Goal: Task Accomplishment & Management: Use online tool/utility

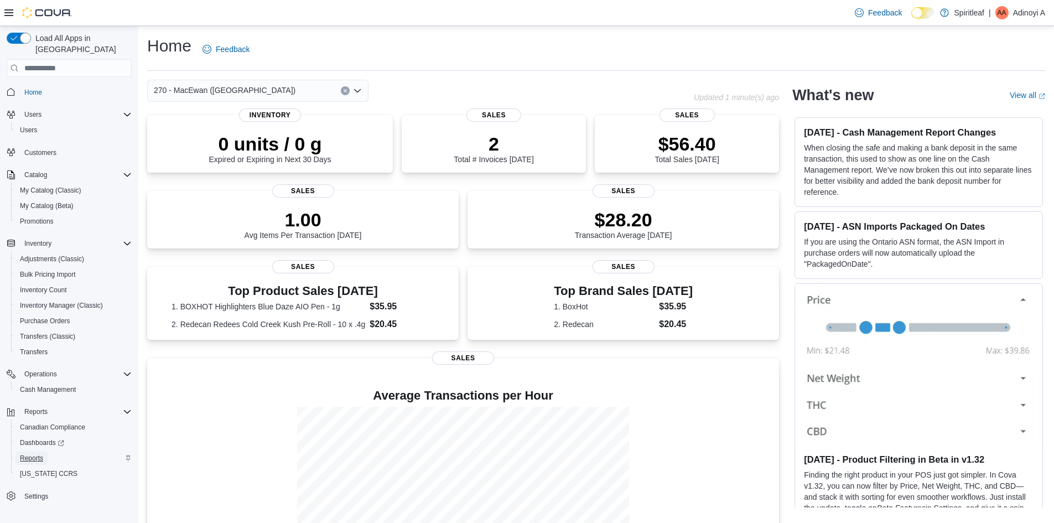
click at [27, 454] on span "Reports" at bounding box center [31, 458] width 23 height 9
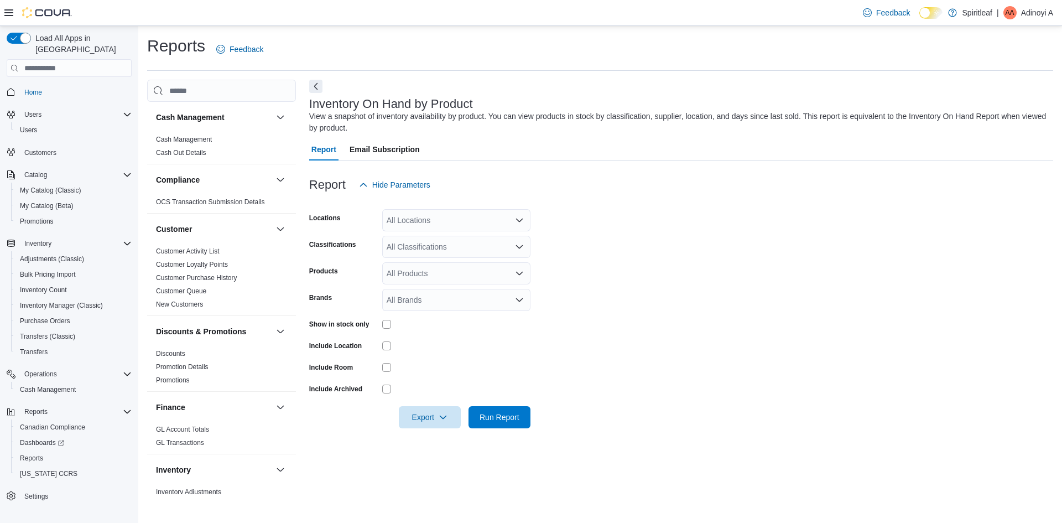
click at [431, 224] on div "All Locations" at bounding box center [456, 220] width 148 height 22
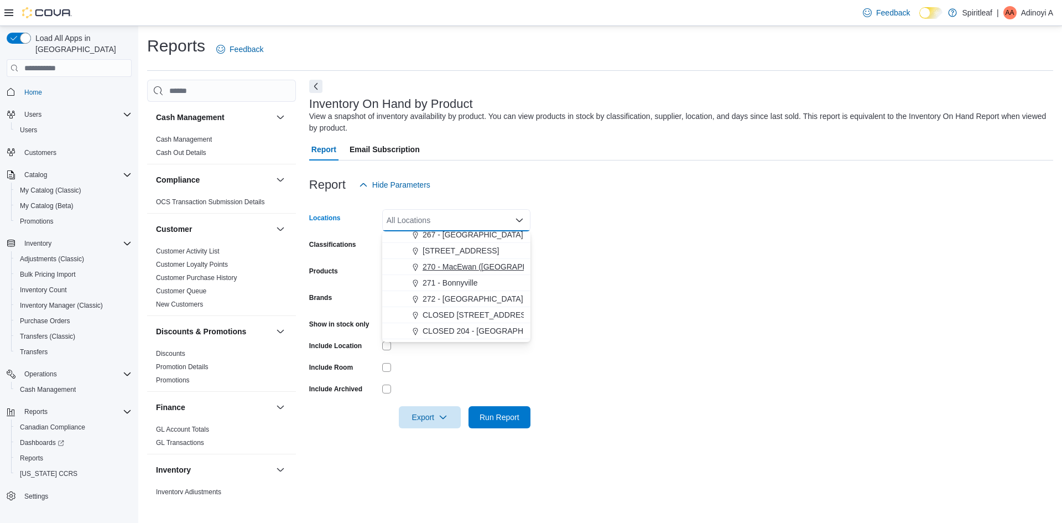
drag, startPoint x: 455, startPoint y: 270, endPoint x: 613, endPoint y: 281, distance: 158.0
click at [457, 269] on span "270 - MacEwan ([GEOGRAPHIC_DATA])" at bounding box center [494, 266] width 142 height 11
drag, startPoint x: 614, startPoint y: 281, endPoint x: 593, endPoint y: 283, distance: 21.1
click at [609, 281] on form "Locations 270 - [GEOGRAPHIC_DATA] ([GEOGRAPHIC_DATA]) Combo box. Selected. 270 …" at bounding box center [681, 312] width 744 height 232
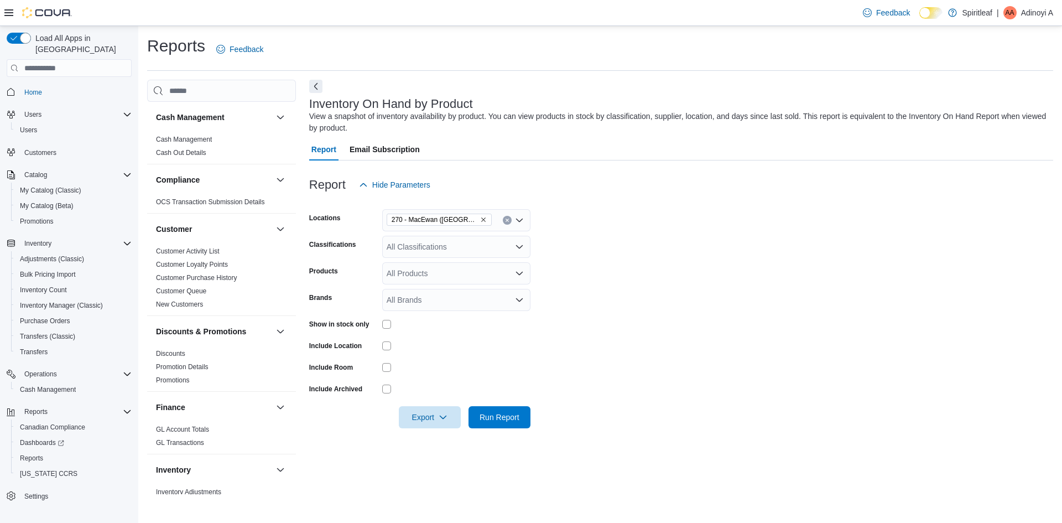
click at [422, 247] on div "All Classifications" at bounding box center [456, 247] width 148 height 22
click at [435, 357] on span "Milled Flower" at bounding box center [428, 358] width 45 height 11
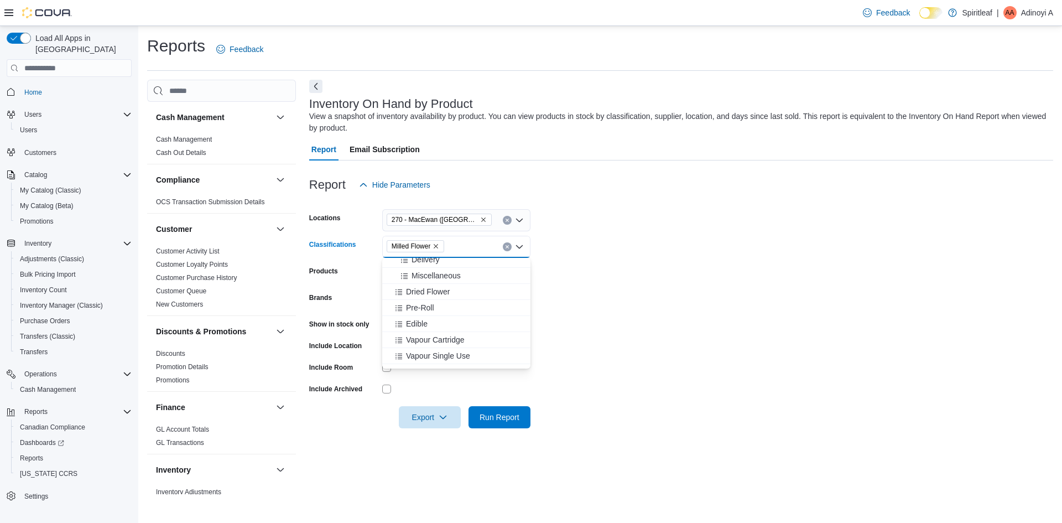
scroll to position [181, 0]
click at [425, 293] on span "Dried Flower" at bounding box center [428, 292] width 44 height 11
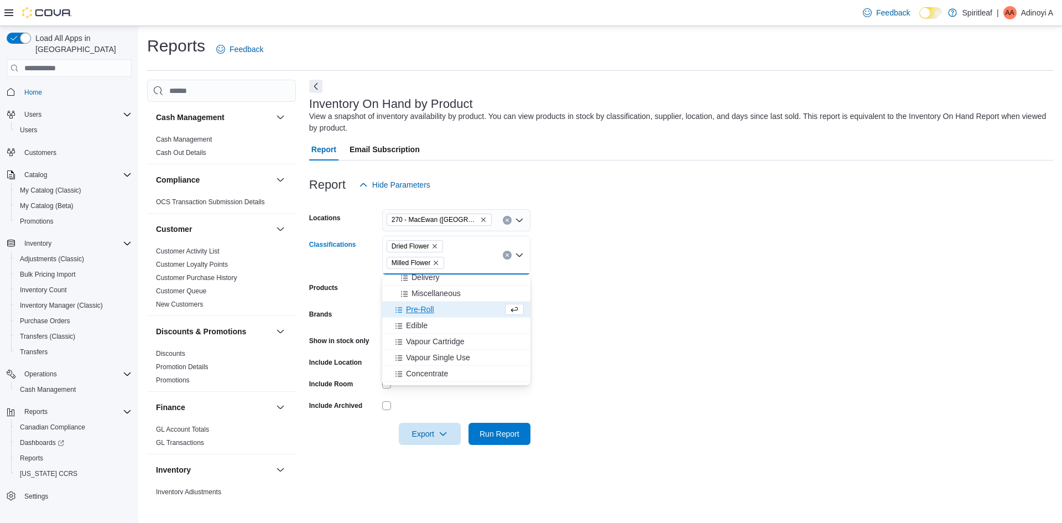
drag, startPoint x: 654, startPoint y: 309, endPoint x: 632, endPoint y: 316, distance: 23.3
click at [653, 309] on form "Locations 270 - [GEOGRAPHIC_DATA] ([GEOGRAPHIC_DATA]) Classifications Dried Flo…" at bounding box center [681, 320] width 744 height 249
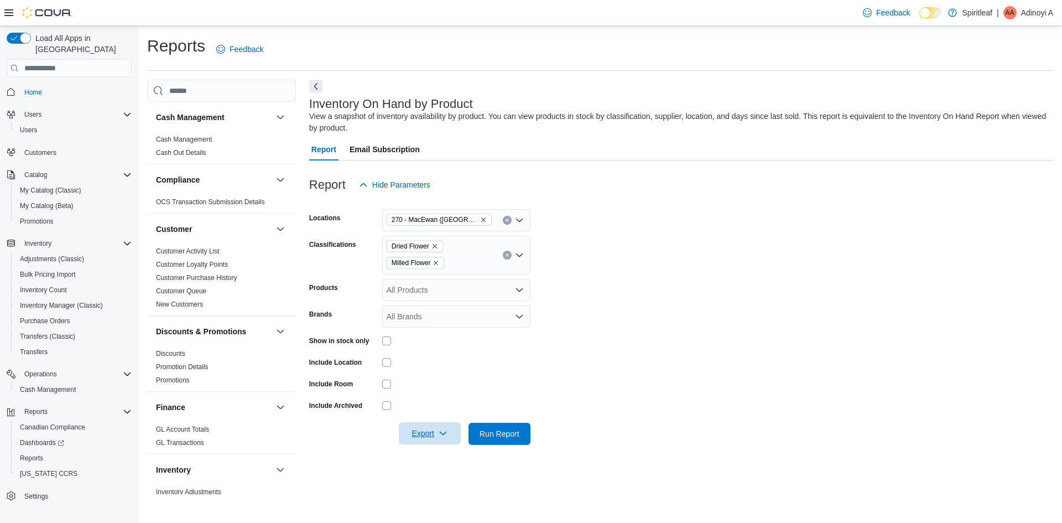
click at [435, 434] on span "Export" at bounding box center [430, 433] width 49 height 22
drag, startPoint x: 425, startPoint y: 377, endPoint x: 425, endPoint y: 371, distance: 6.1
click at [425, 375] on button "Export to Excel" at bounding box center [431, 367] width 63 height 22
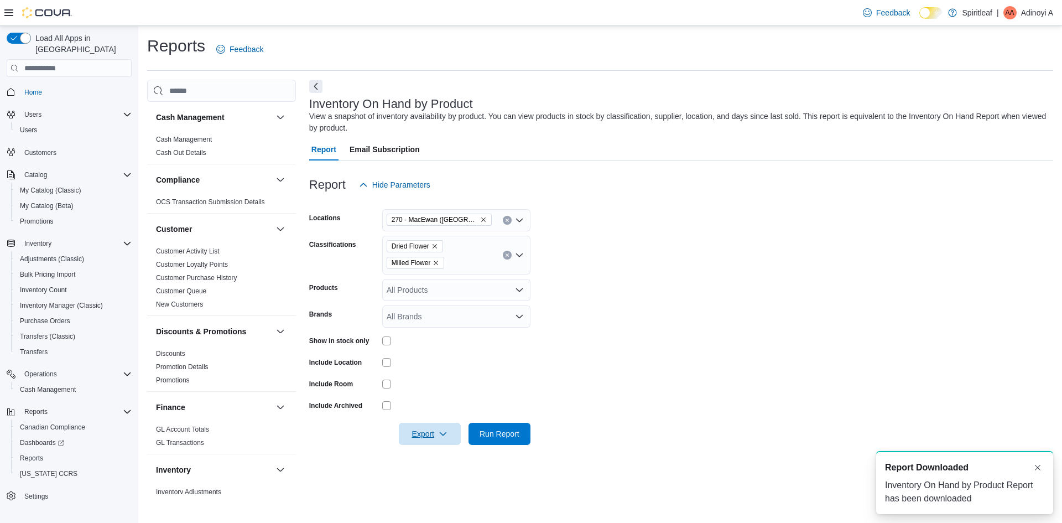
scroll to position [0, 0]
